Goal: Check status: Check status

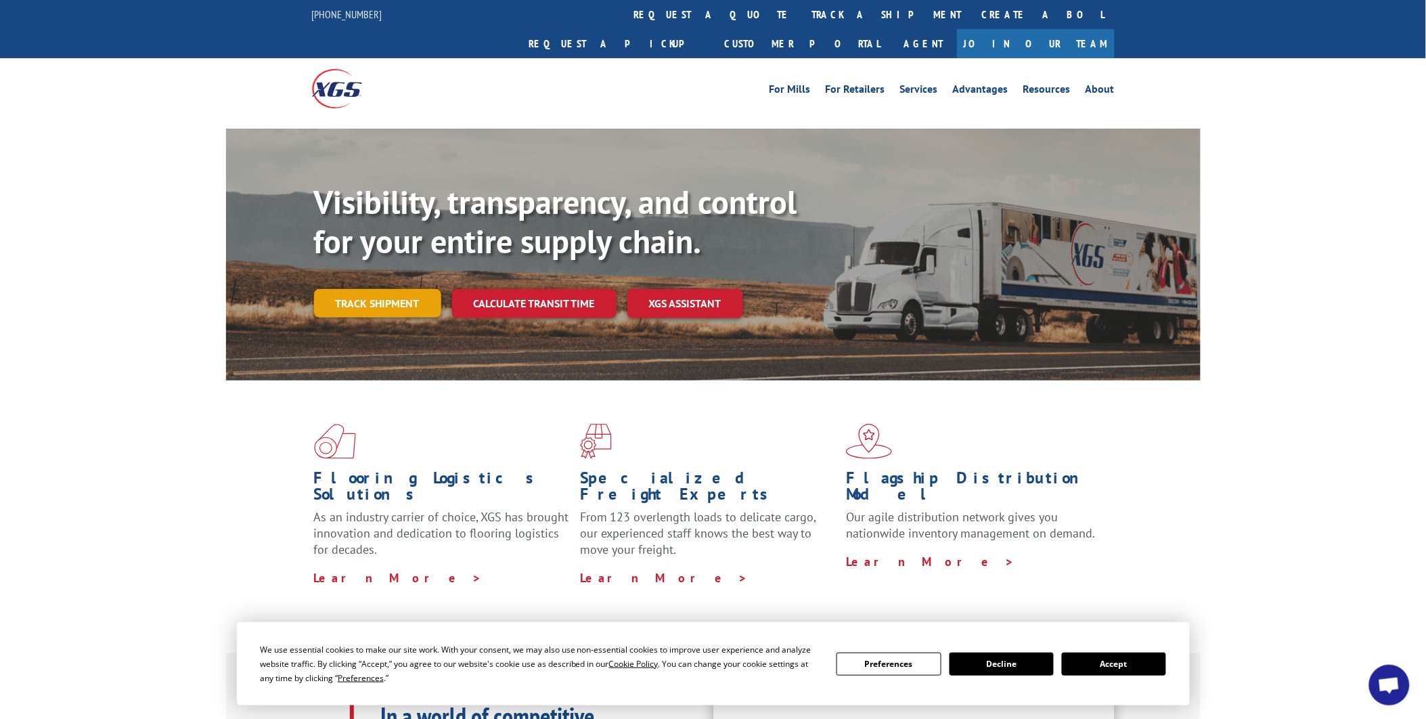
click at [376, 289] on link "Track shipment" at bounding box center [377, 303] width 127 height 28
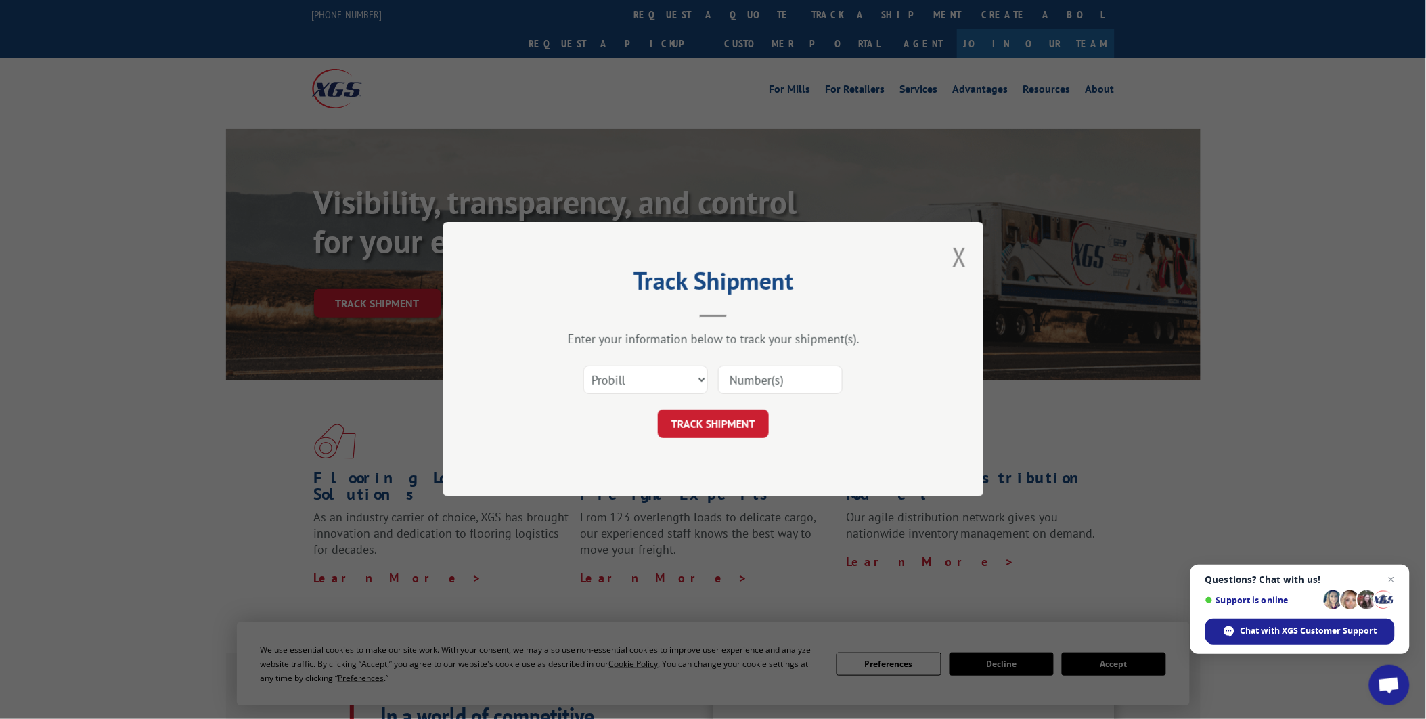
click at [776, 375] on input at bounding box center [780, 380] width 125 height 28
paste input "16397807"
type input "16397807"
click at [756, 433] on button "TRACK SHIPMENT" at bounding box center [713, 424] width 111 height 28
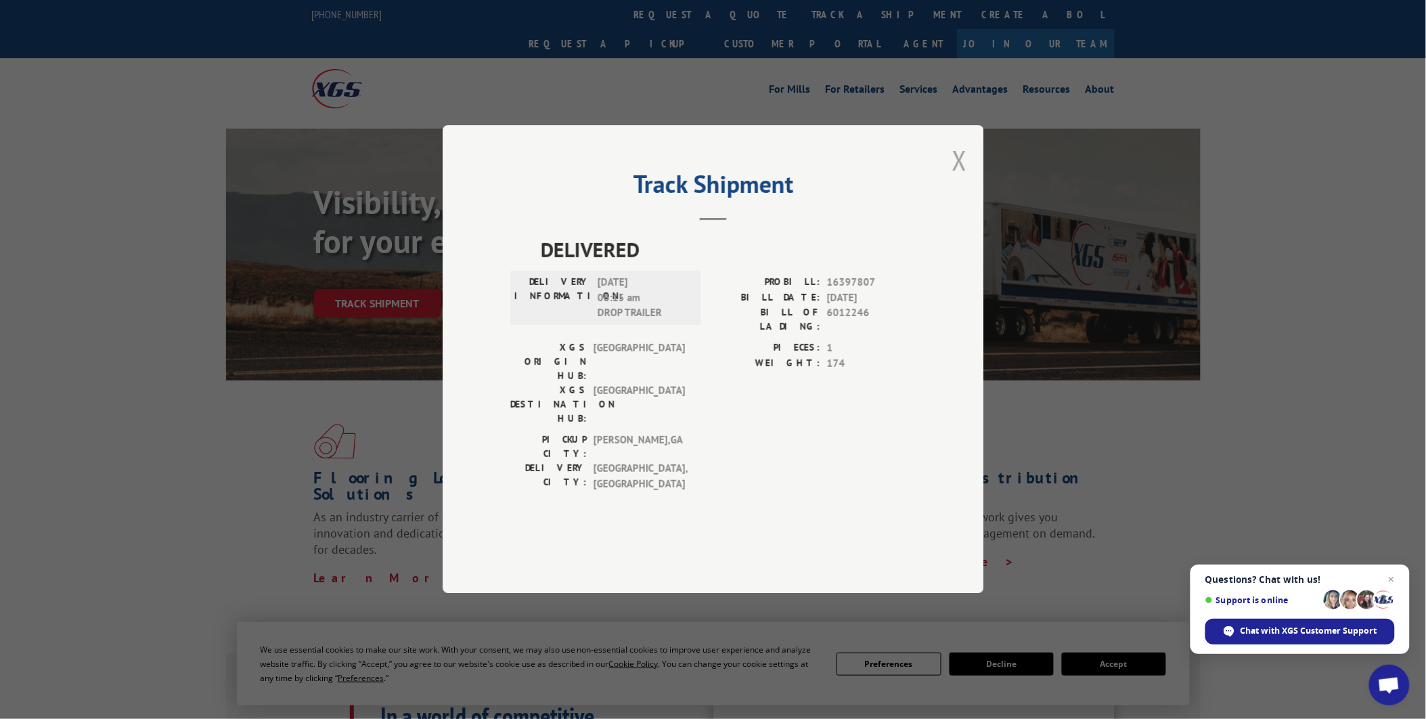
click at [962, 178] on button "Close modal" at bounding box center [960, 160] width 15 height 36
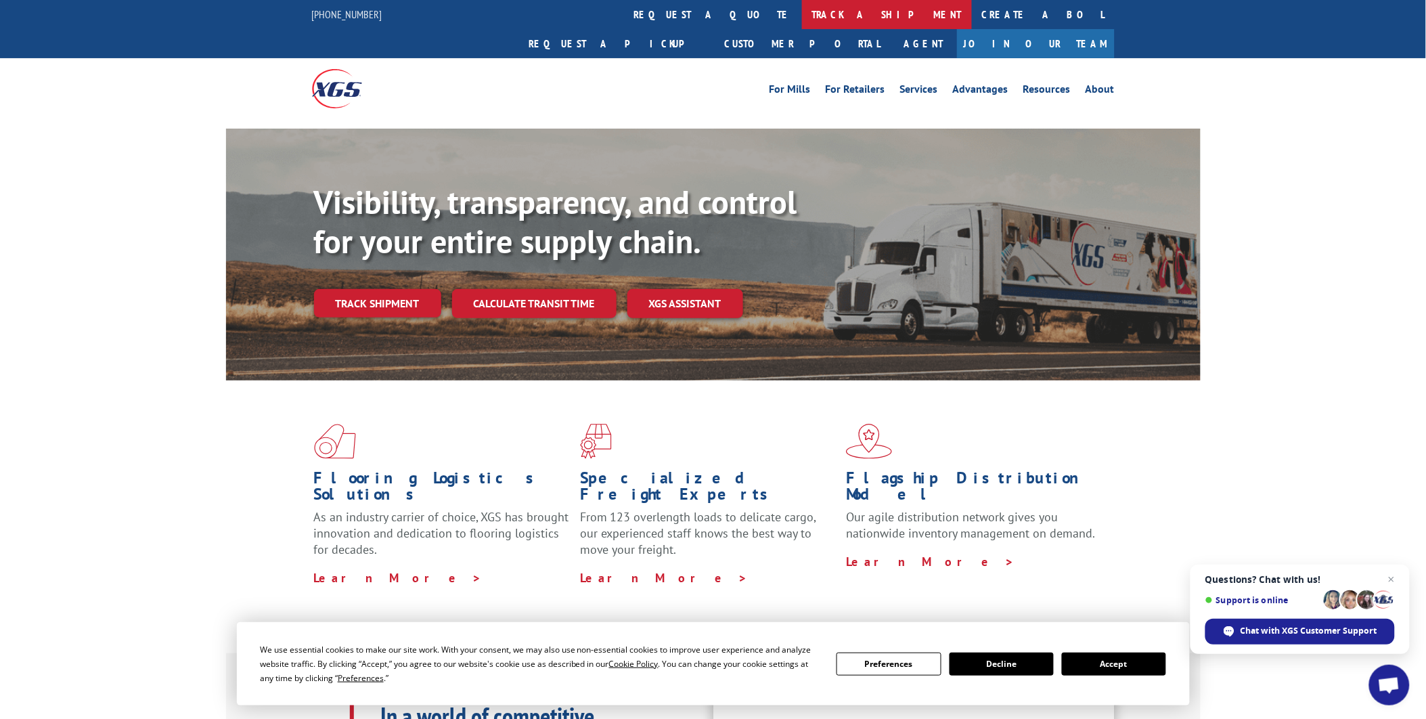
click at [802, 7] on link "track a shipment" at bounding box center [887, 14] width 170 height 29
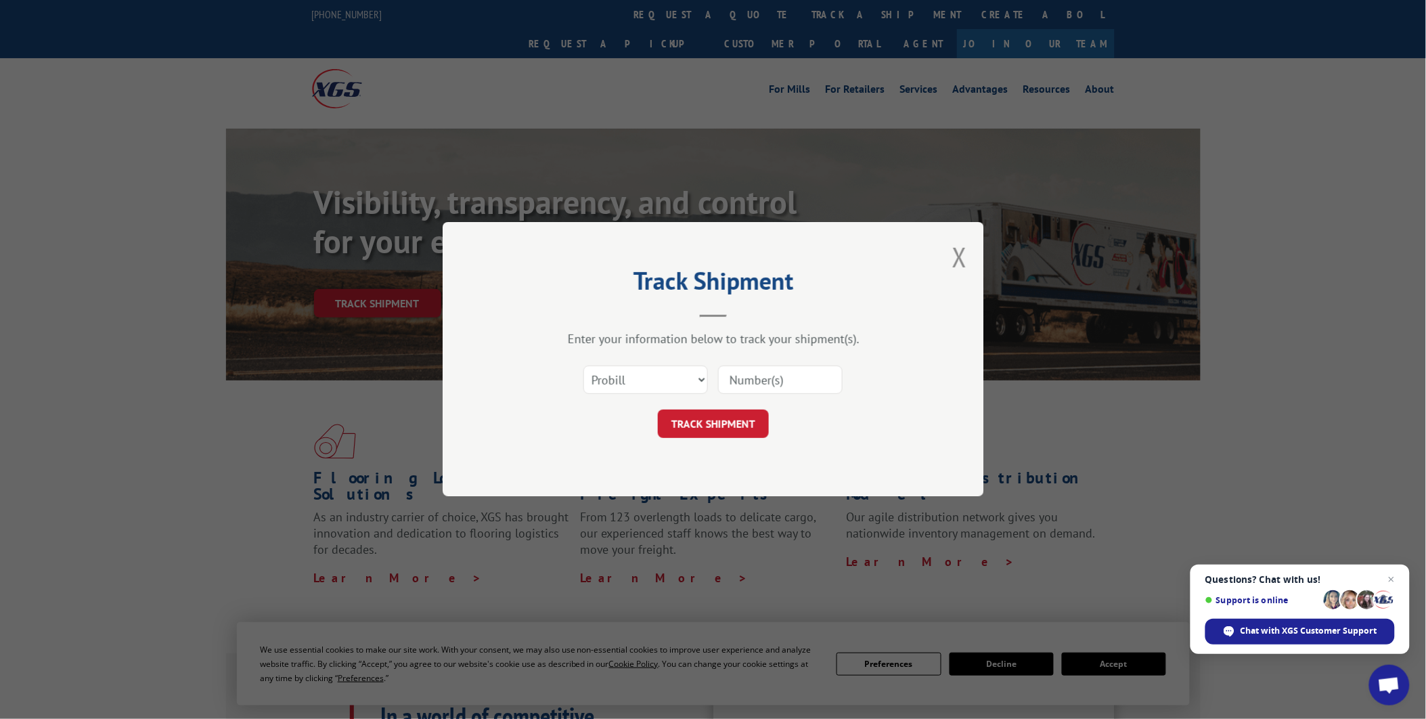
click at [777, 387] on input at bounding box center [780, 380] width 125 height 28
paste input "15472358"
type input "15472358"
click at [718, 422] on button "TRACK SHIPMENT" at bounding box center [713, 424] width 111 height 28
